Goal: Information Seeking & Learning: Learn about a topic

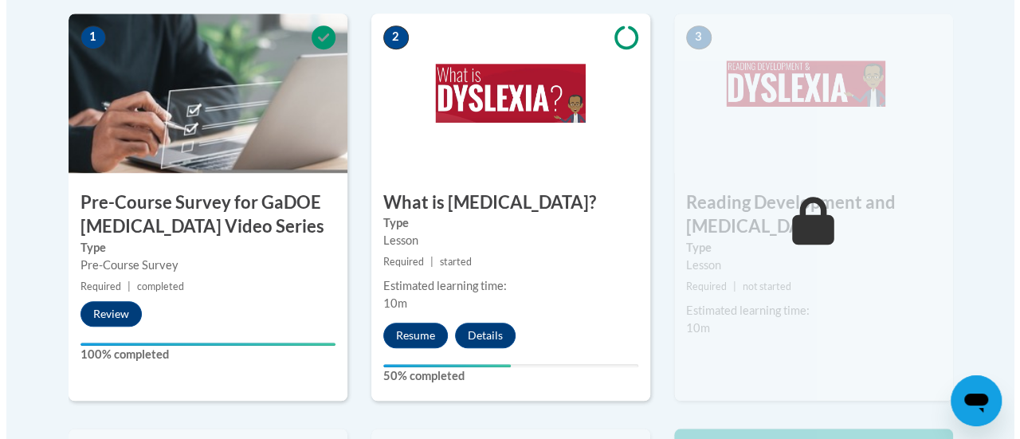
scroll to position [554, 0]
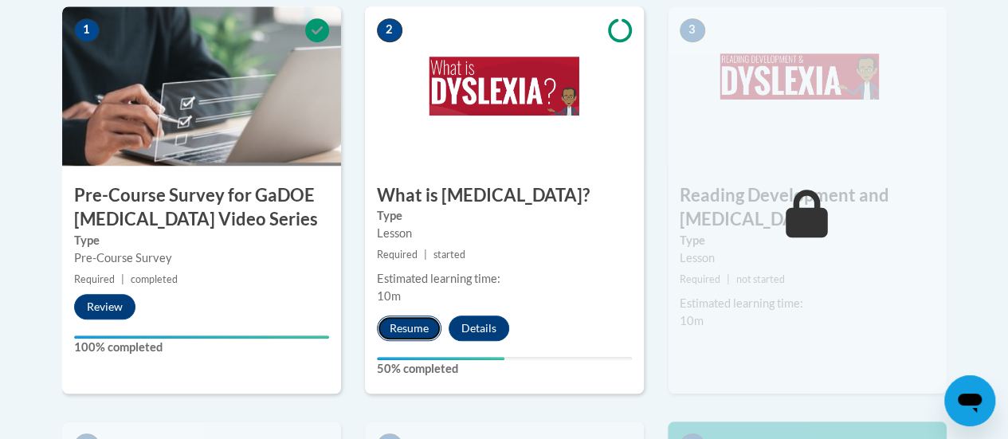
click at [408, 334] on button "Resume" at bounding box center [409, 329] width 65 height 26
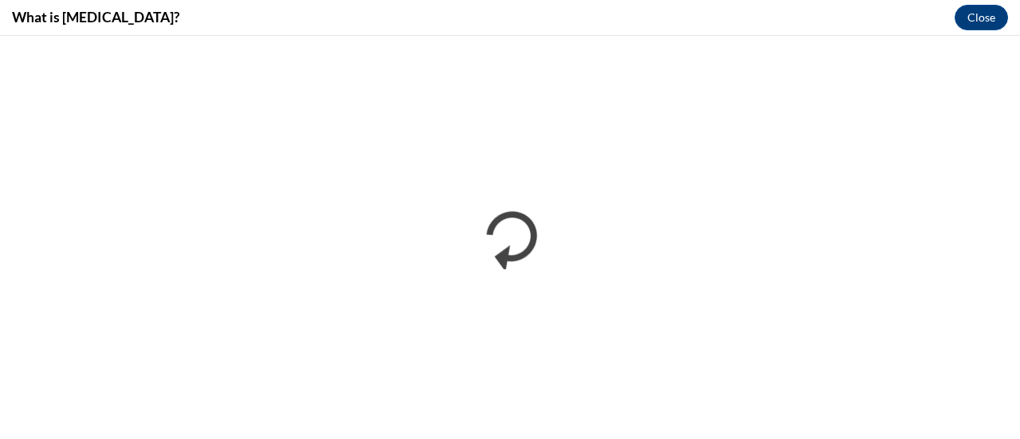
scroll to position [0, 0]
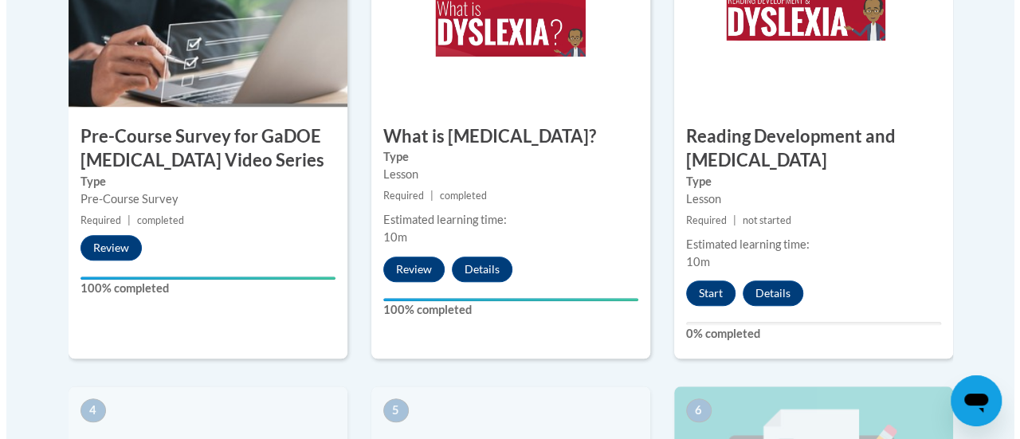
scroll to position [614, 0]
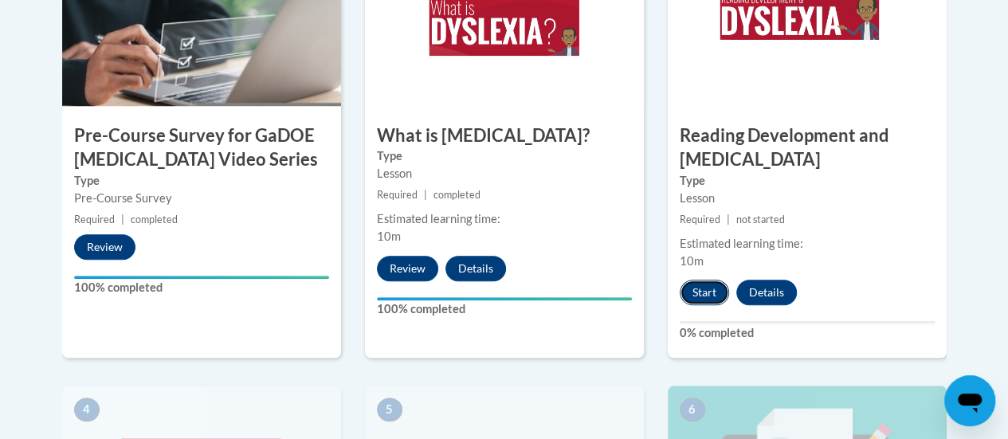
click at [703, 289] on button "Start" at bounding box center [704, 293] width 49 height 26
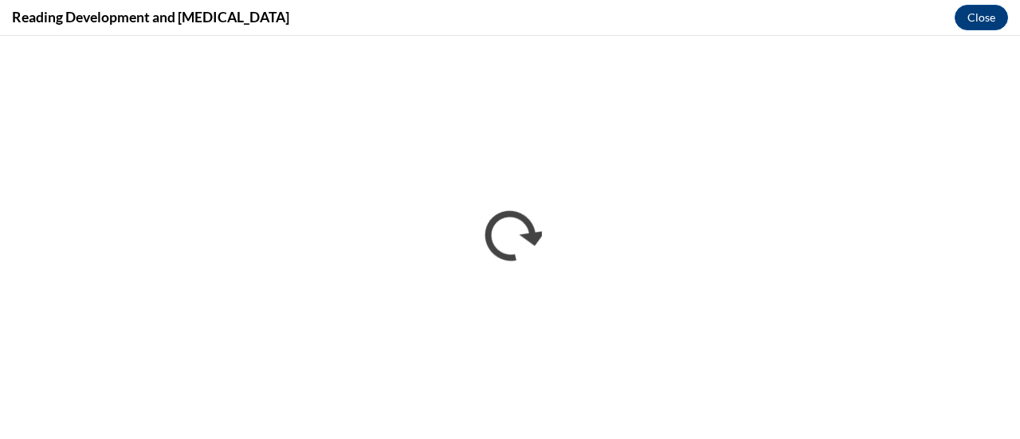
scroll to position [0, 0]
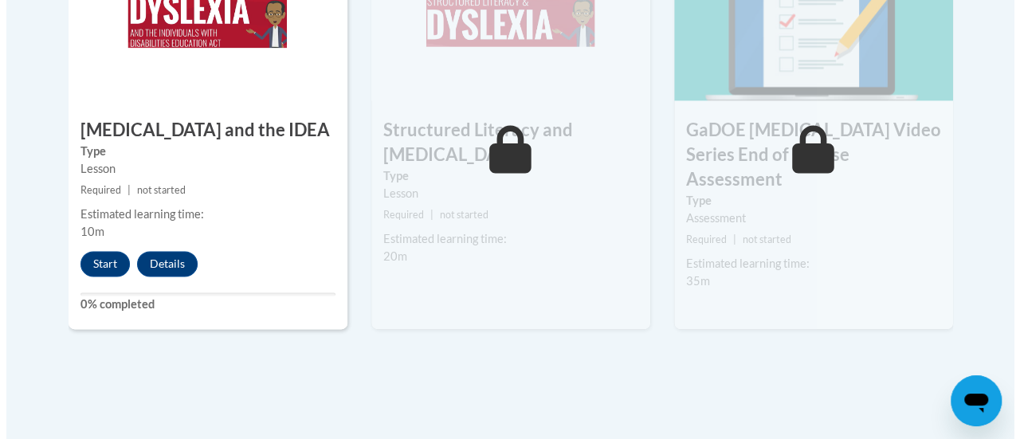
scroll to position [1066, 0]
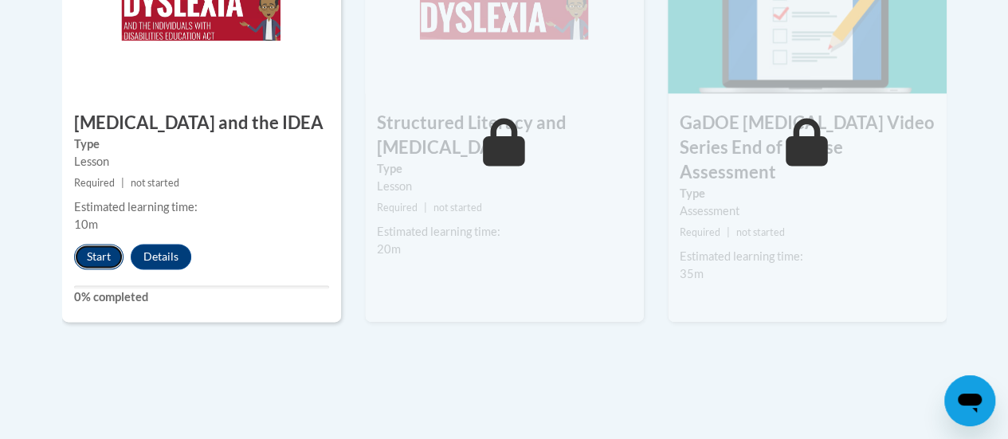
click at [104, 259] on button "Start" at bounding box center [98, 257] width 49 height 26
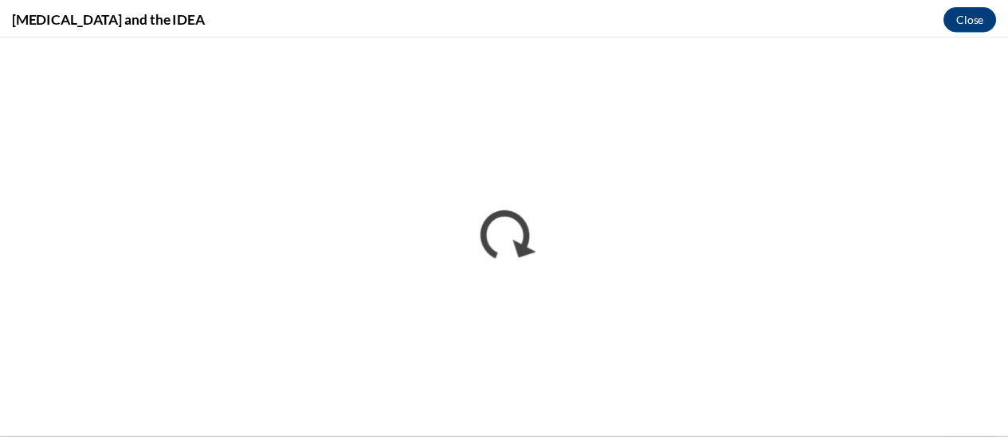
scroll to position [0, 0]
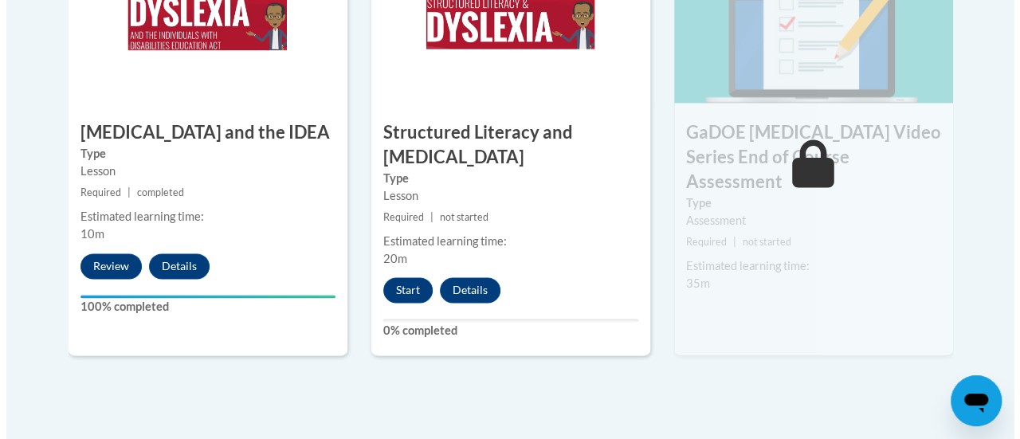
scroll to position [1055, 0]
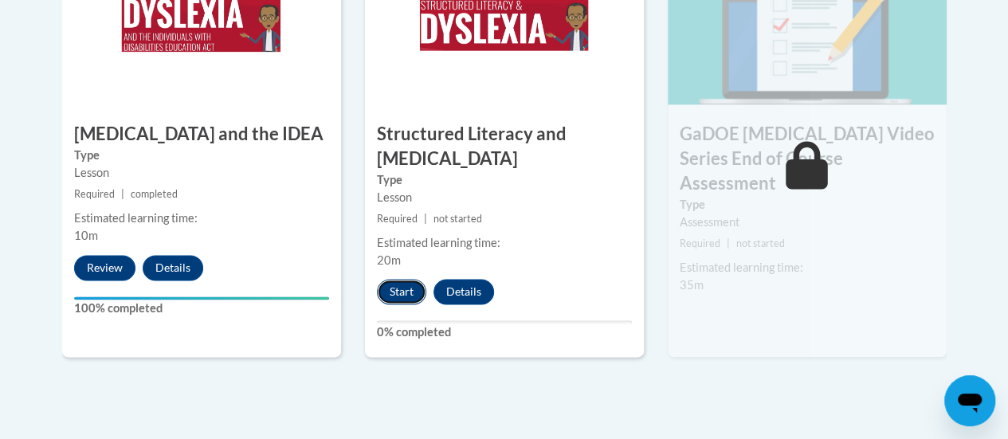
click at [387, 293] on button "Start" at bounding box center [401, 292] width 49 height 26
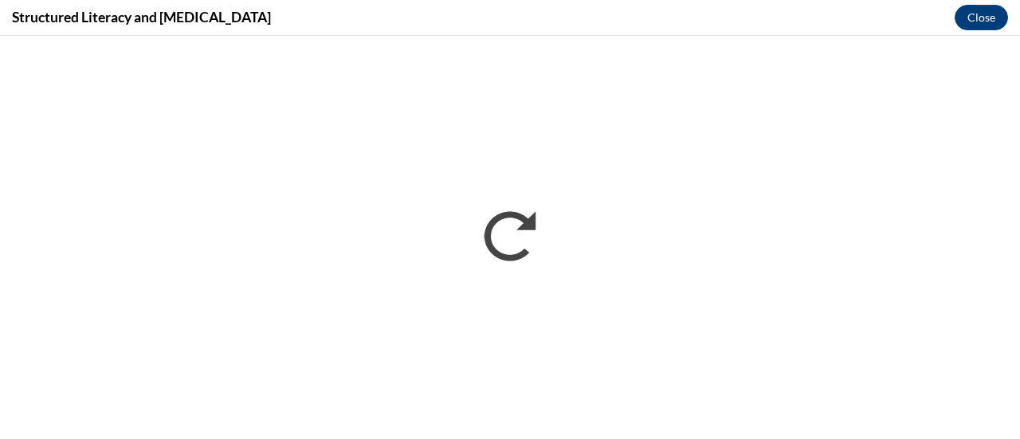
scroll to position [0, 0]
